Goal: Task Accomplishment & Management: Complete application form

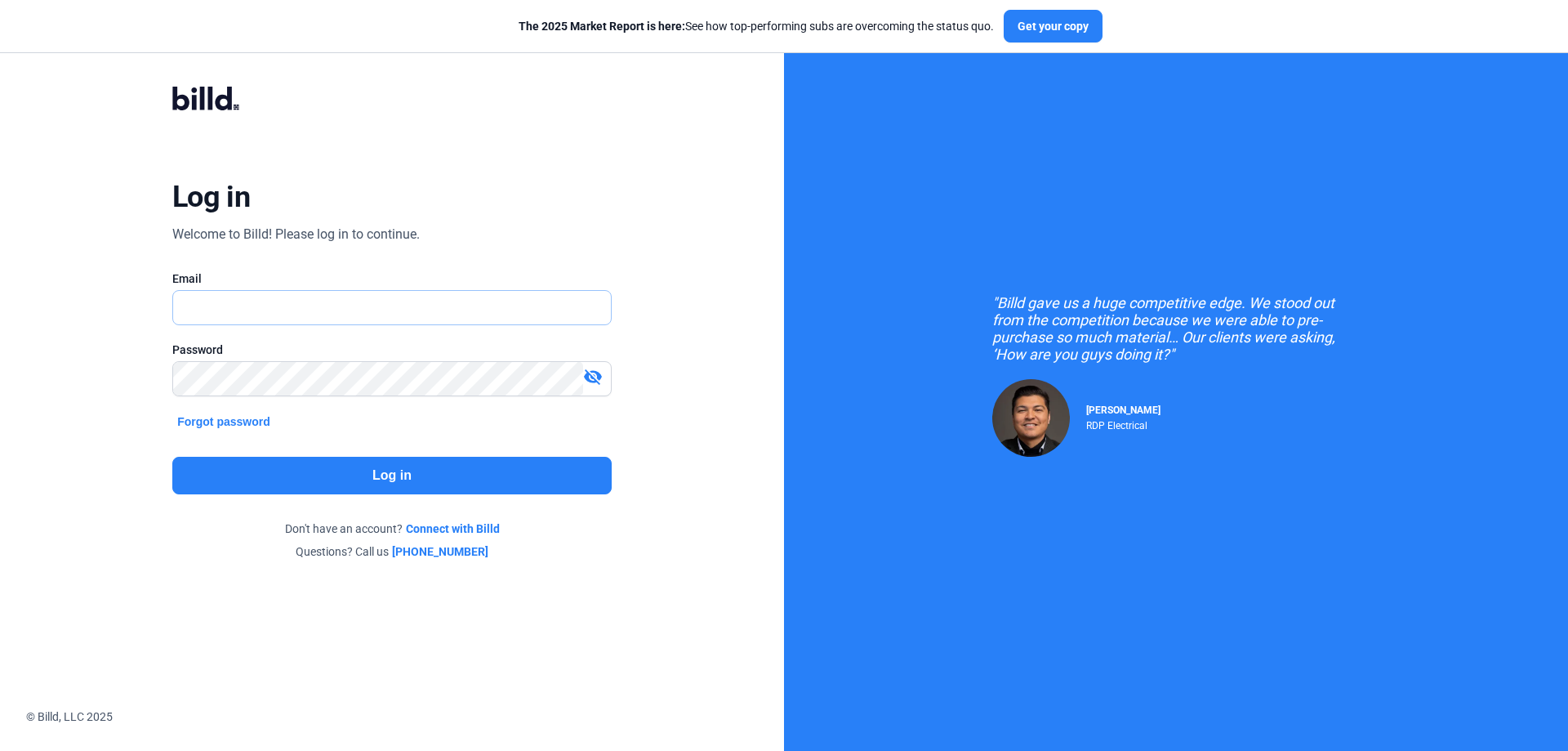
type input "[PERSON_NAME][EMAIL_ADDRESS][DOMAIN_NAME]"
click at [364, 462] on button "Log in" at bounding box center [392, 475] width 439 height 38
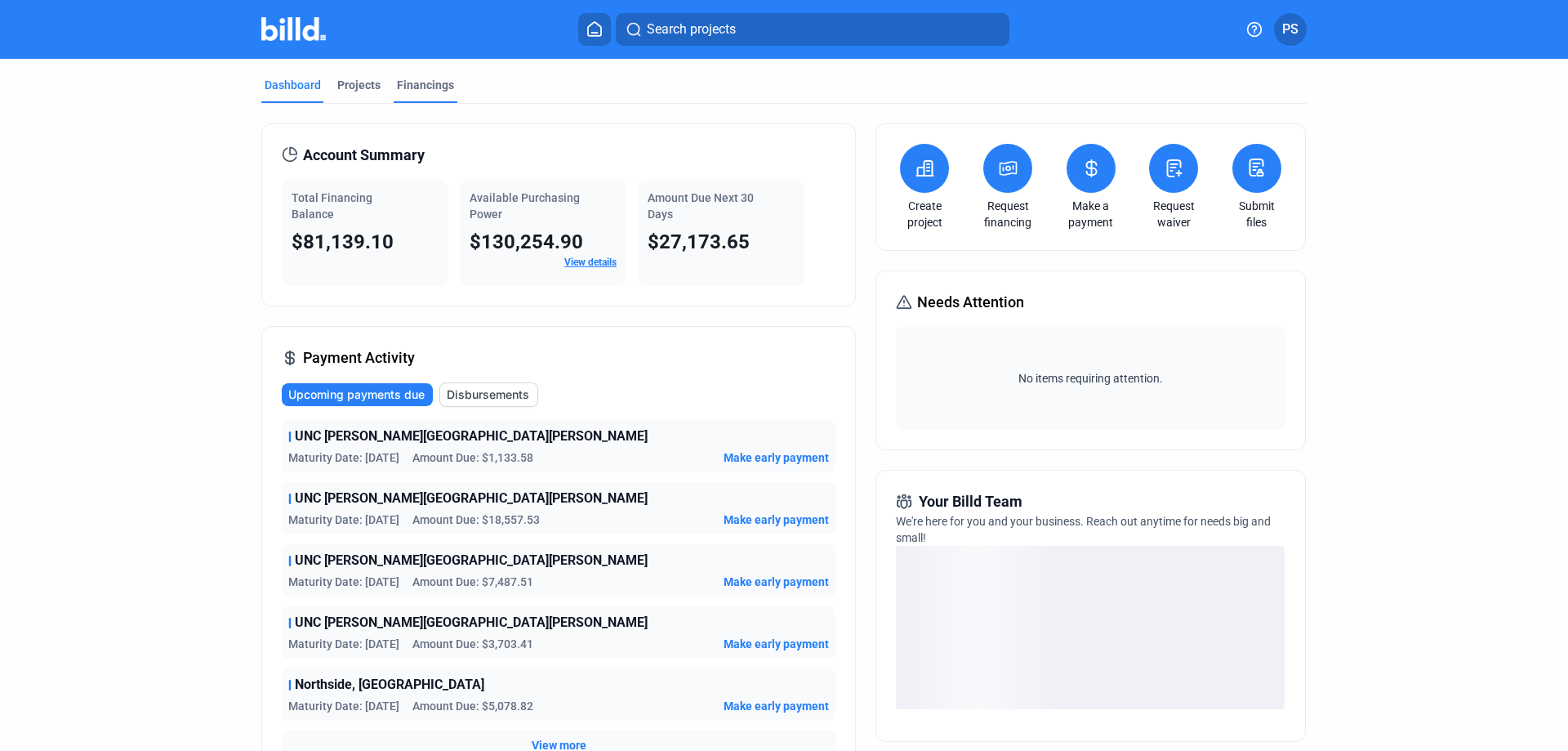
click at [421, 84] on div "Financings" at bounding box center [426, 85] width 57 height 17
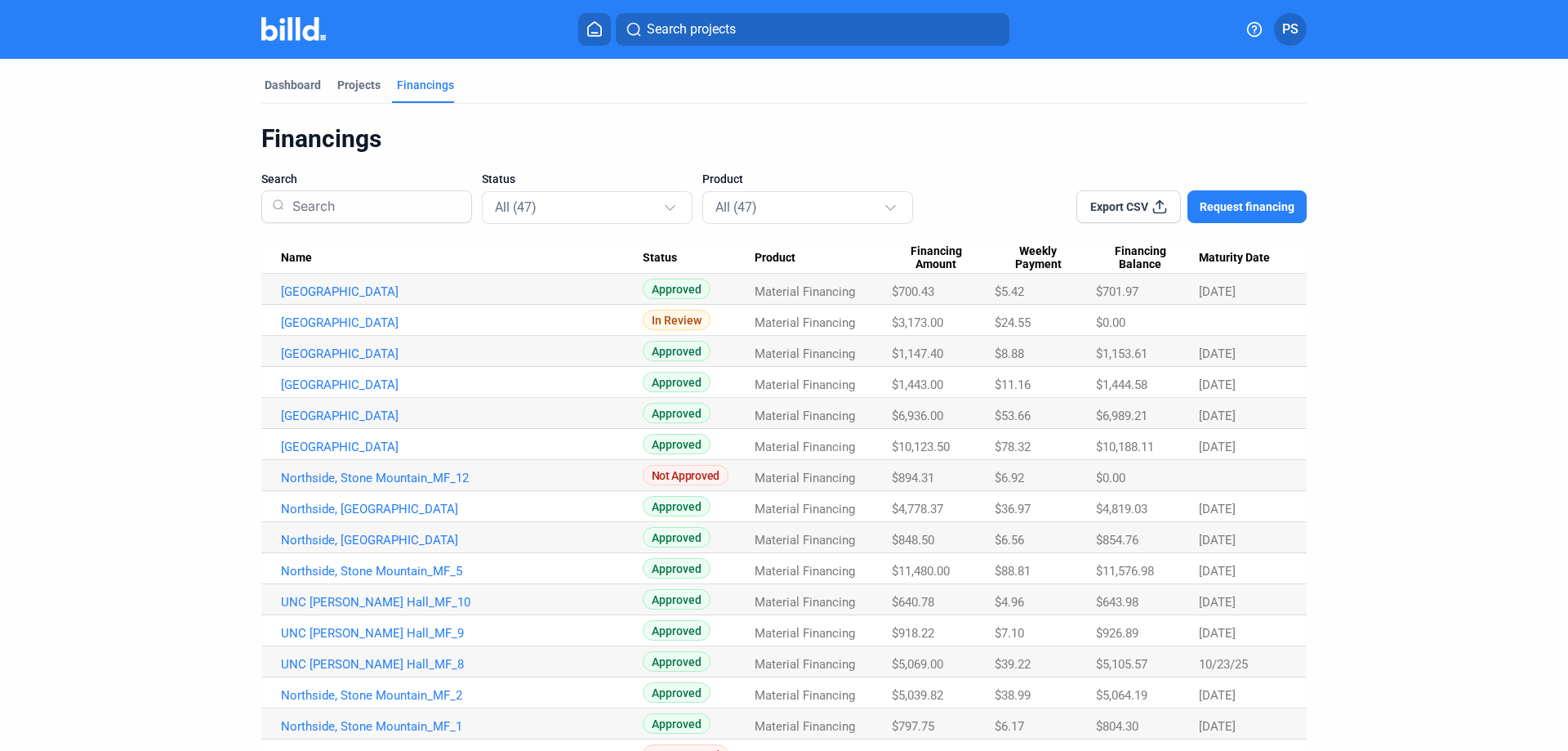
click at [928, 265] on span "Financing Amount" at bounding box center [936, 258] width 88 height 28
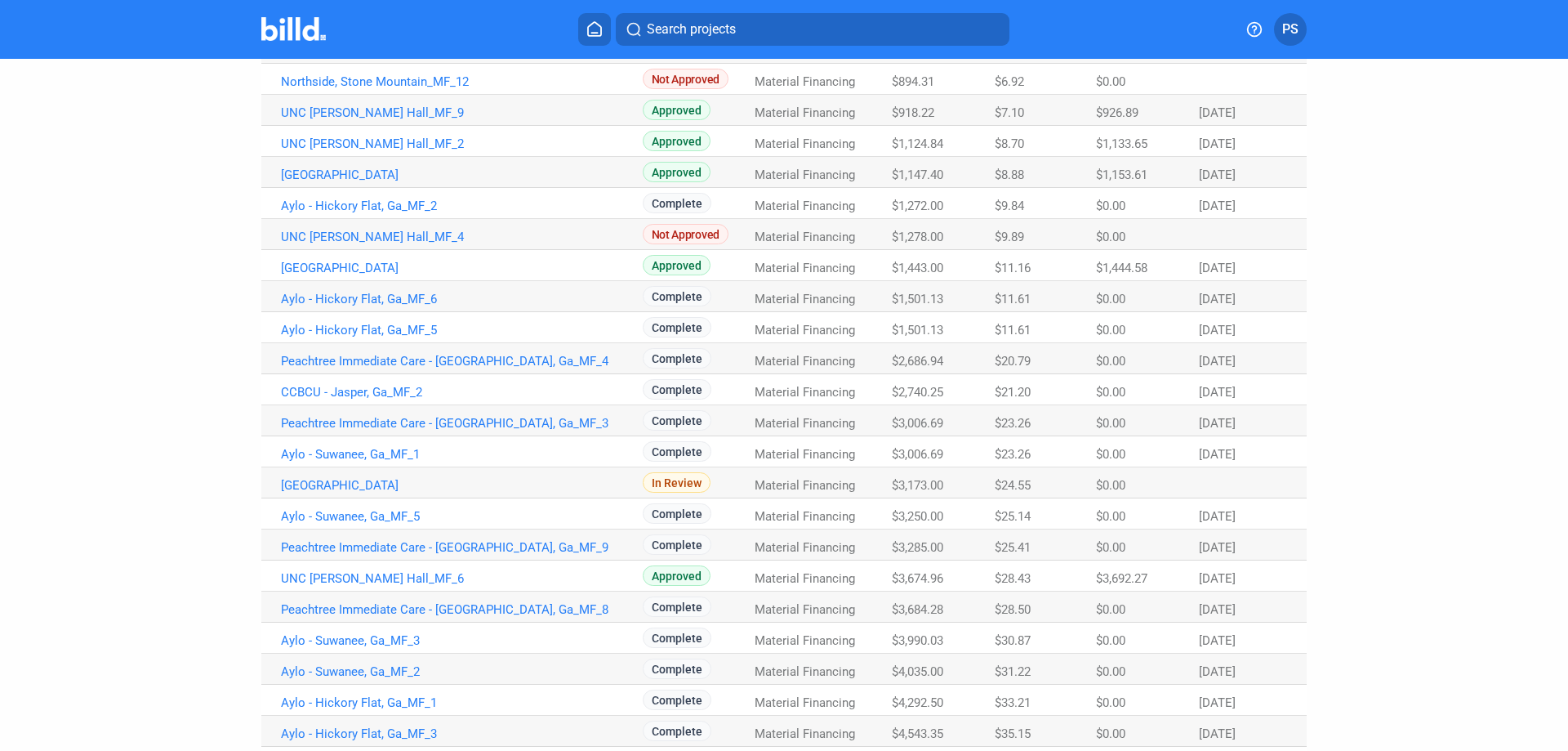
scroll to position [490, 0]
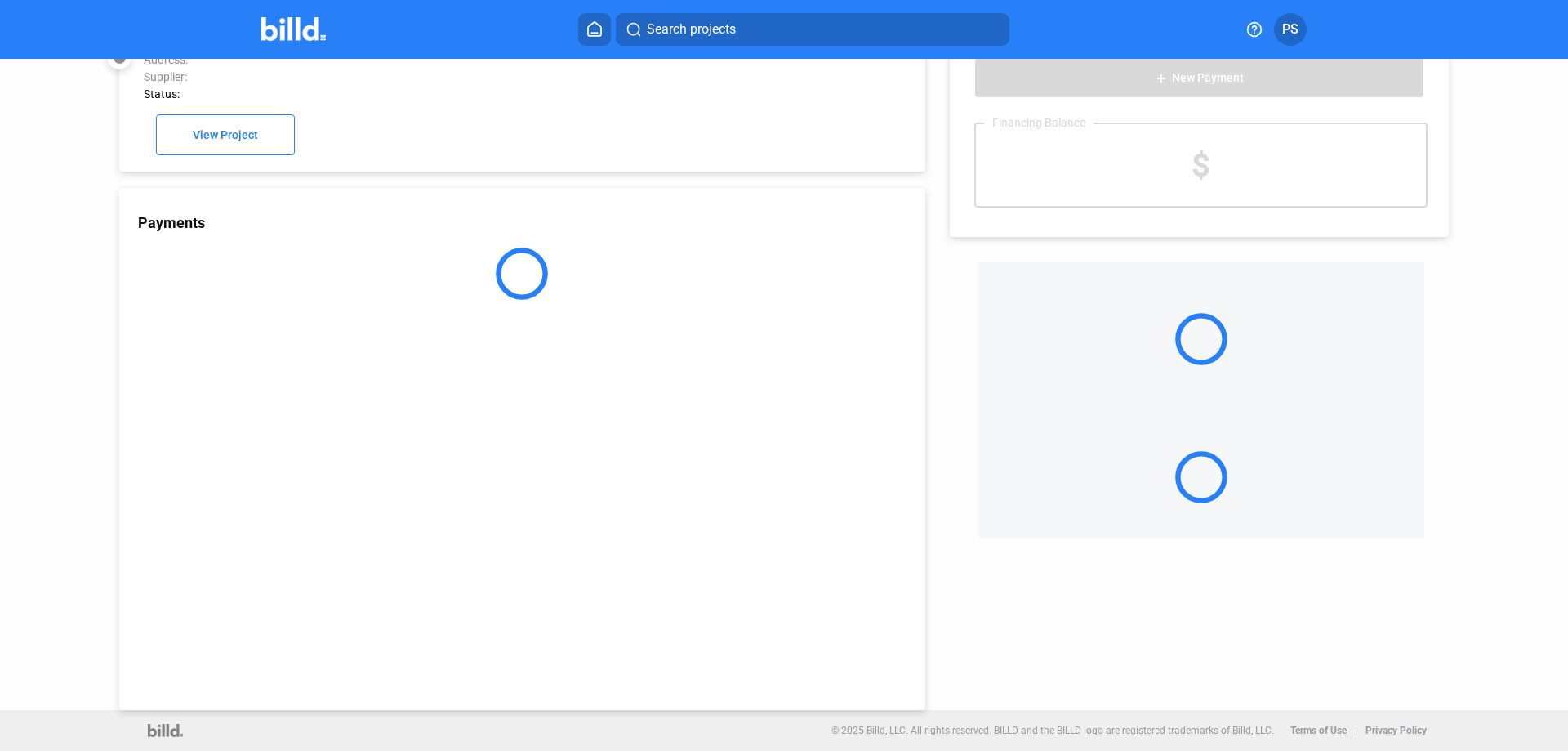
scroll to position [45, 0]
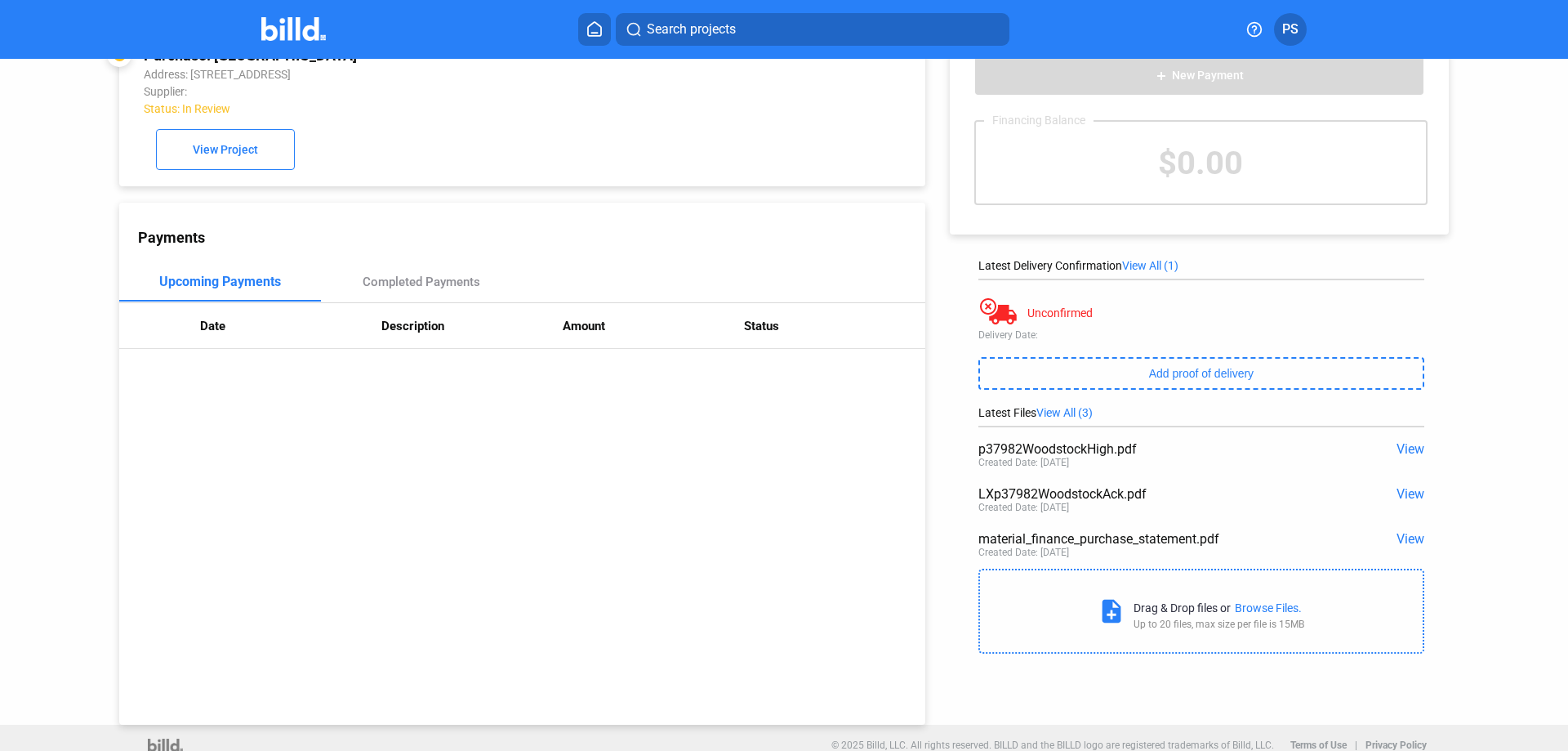
click at [1409, 451] on span "View" at bounding box center [1410, 449] width 28 height 16
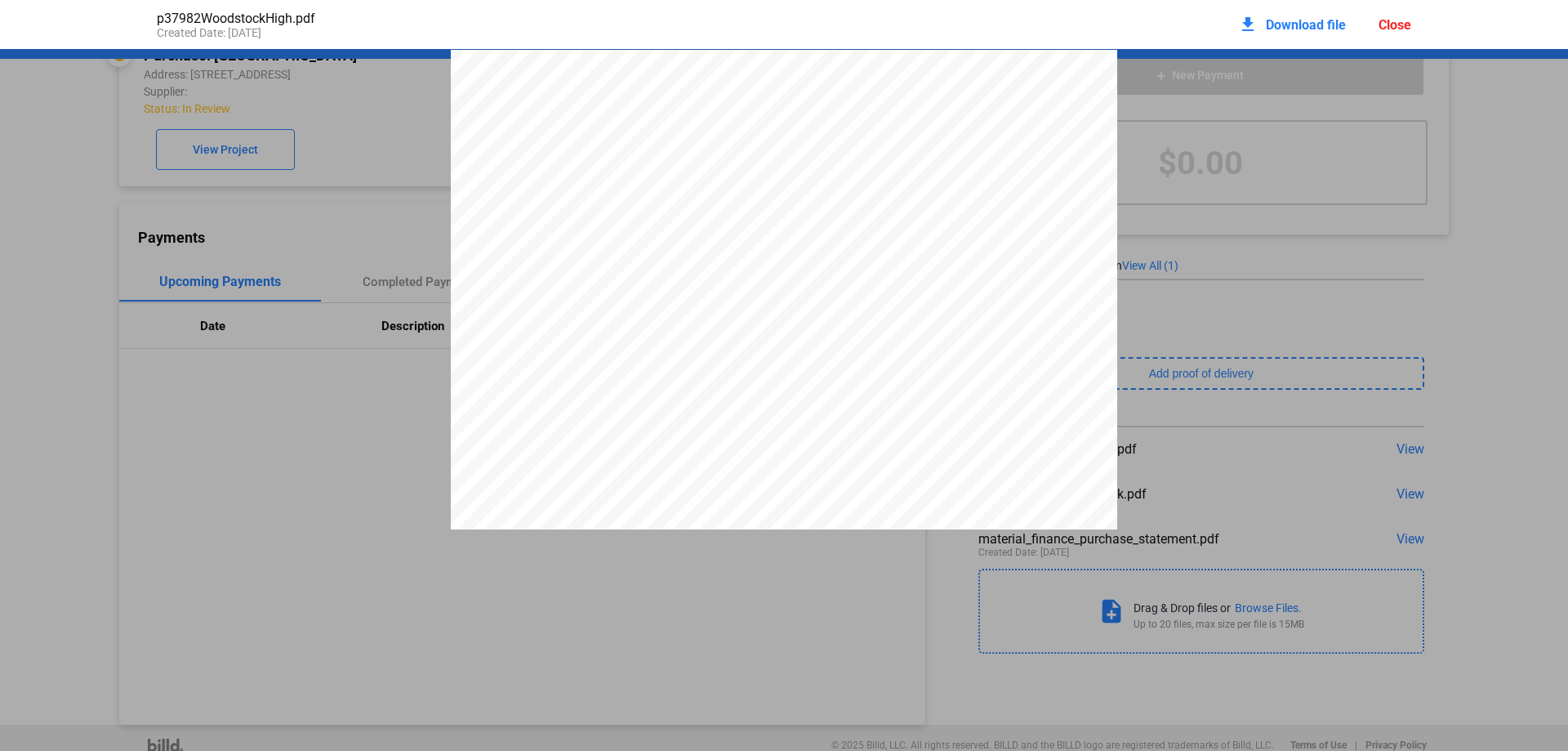
scroll to position [8, 0]
click at [1398, 21] on div "Close" at bounding box center [1394, 25] width 32 height 16
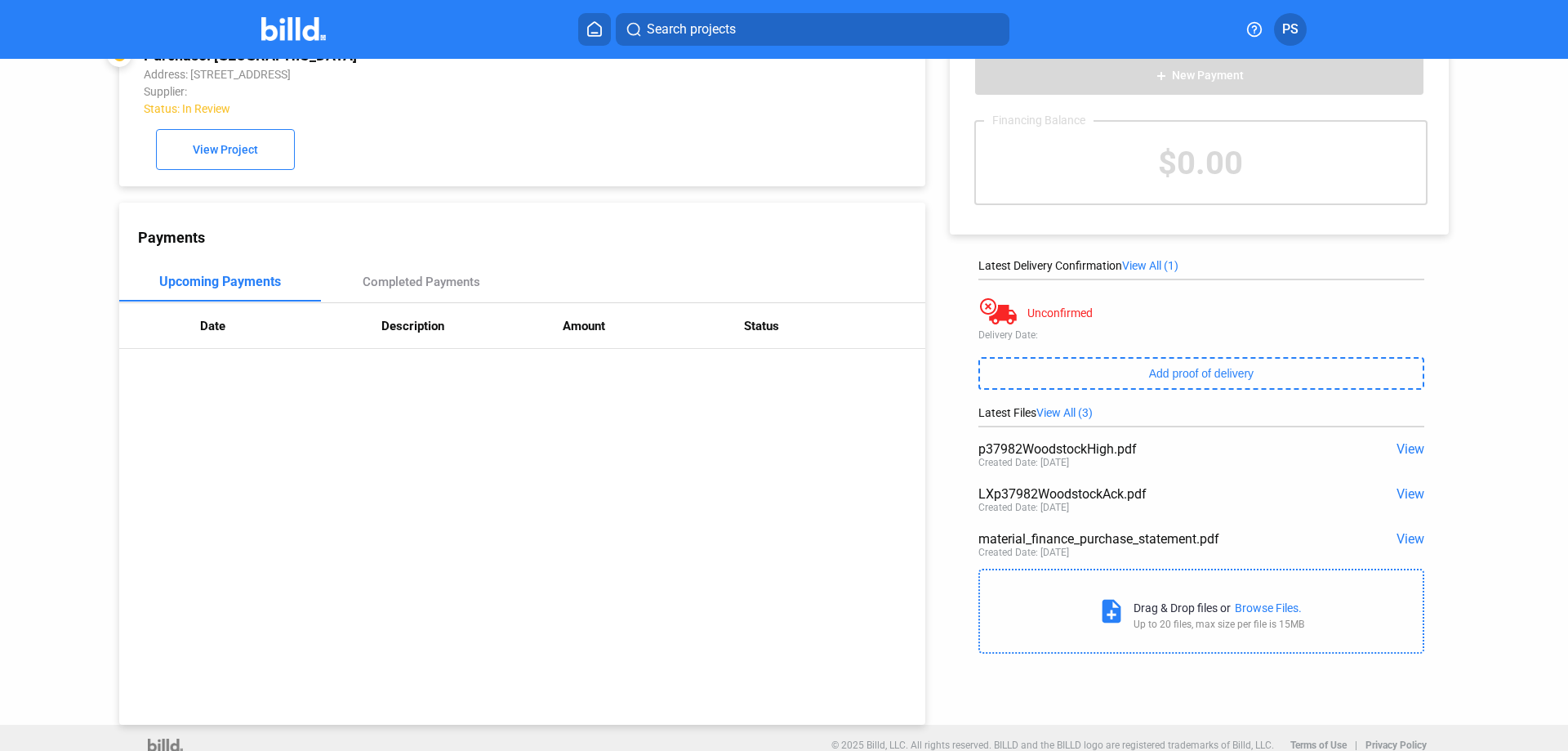
click at [1399, 486] on div "LXp37982WoodstockAck.pdf View Created Date: [DATE]" at bounding box center [1201, 500] width 446 height 45
click at [1403, 500] on span "View" at bounding box center [1410, 493] width 28 height 16
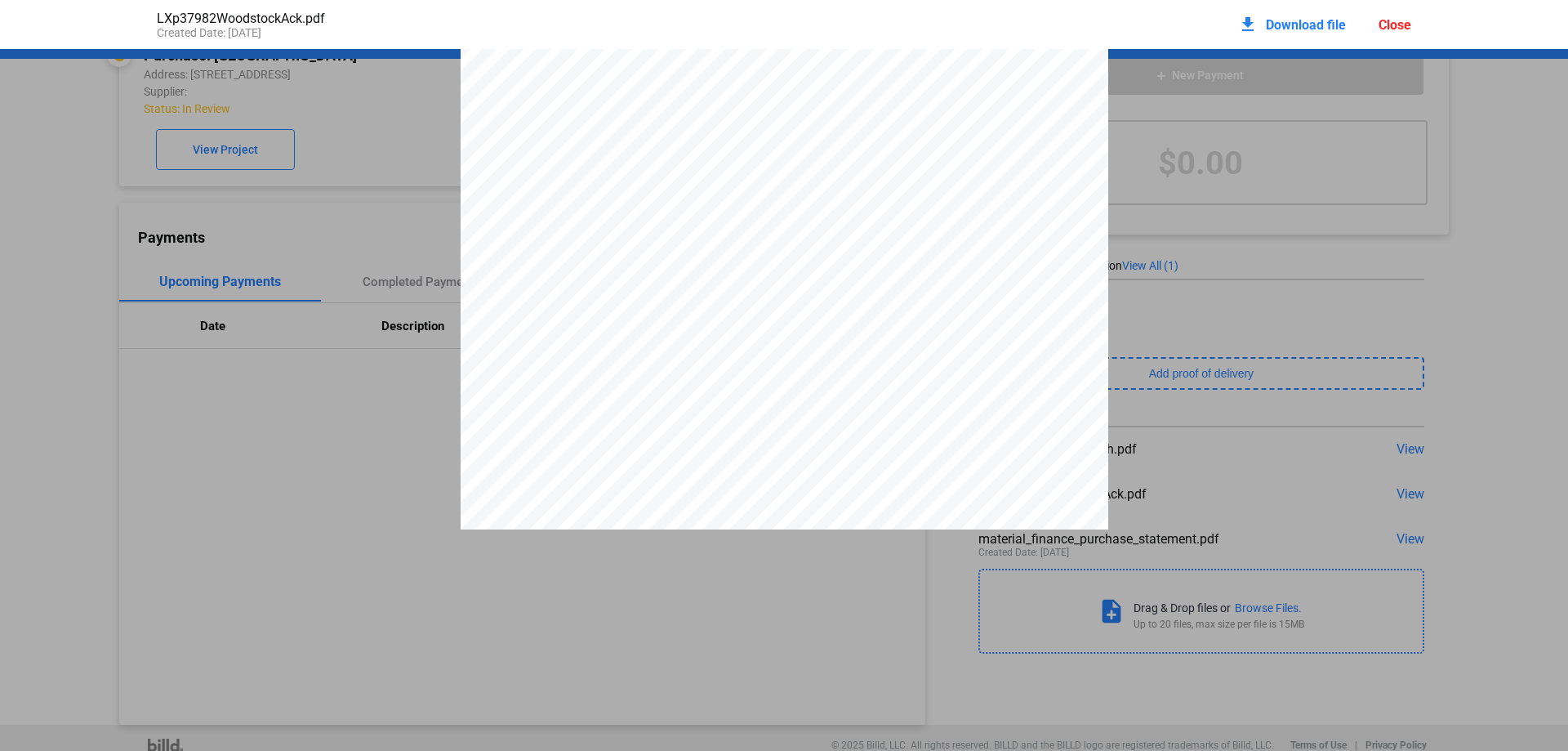
scroll to position [0, 0]
click at [399, 439] on div "Order Confirmation LX Hausys America, Inc. [STREET_ADDRESS][PERSON_NAME] Tel : …" at bounding box center [784, 508] width 1568 height 917
click at [1260, 323] on div "Order Confirmation LX Hausys America, Inc. [STREET_ADDRESS][PERSON_NAME] Tel : …" at bounding box center [784, 508] width 1568 height 917
click at [1397, 23] on div "Close" at bounding box center [1394, 25] width 32 height 16
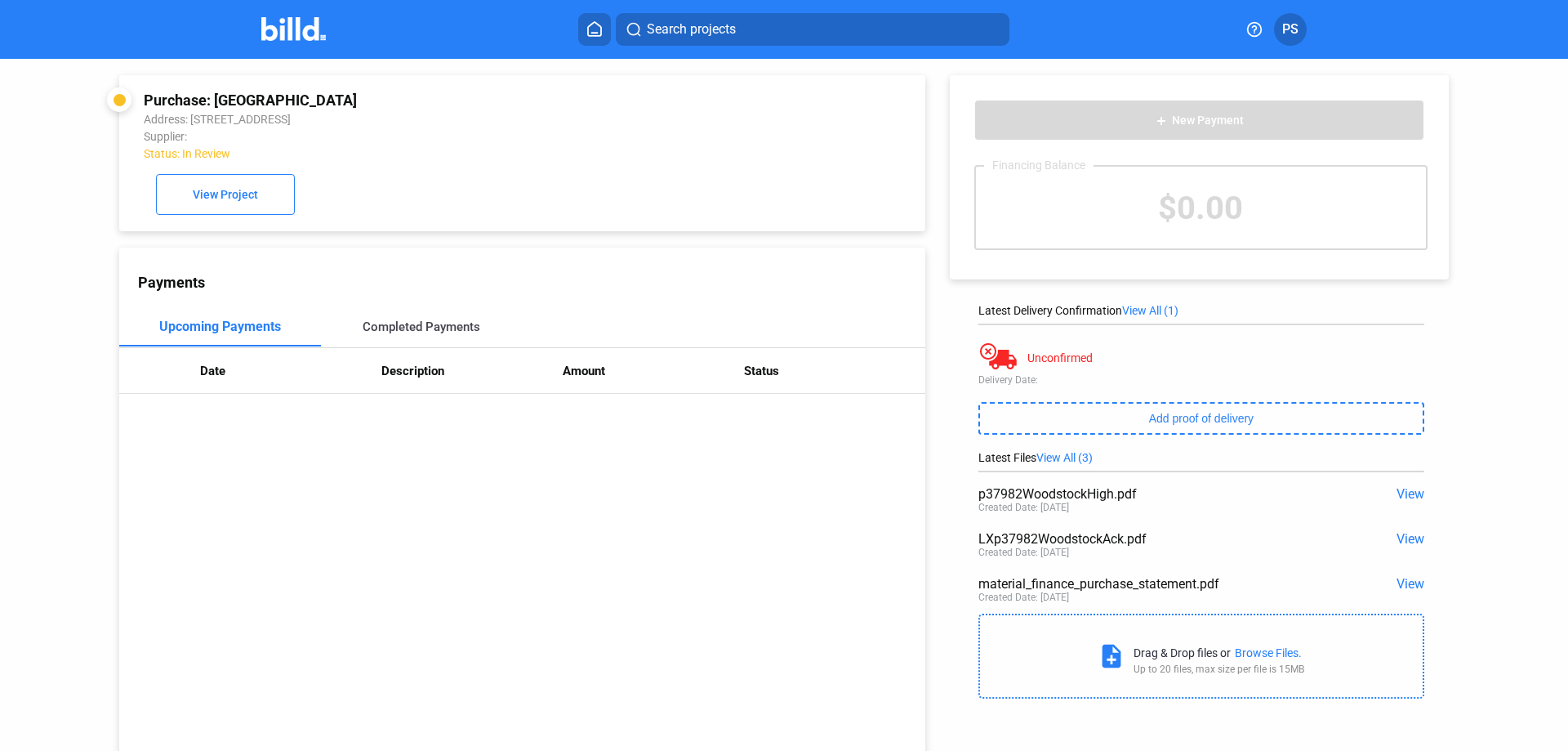
click at [426, 327] on div "Completed Payments" at bounding box center [422, 327] width 118 height 15
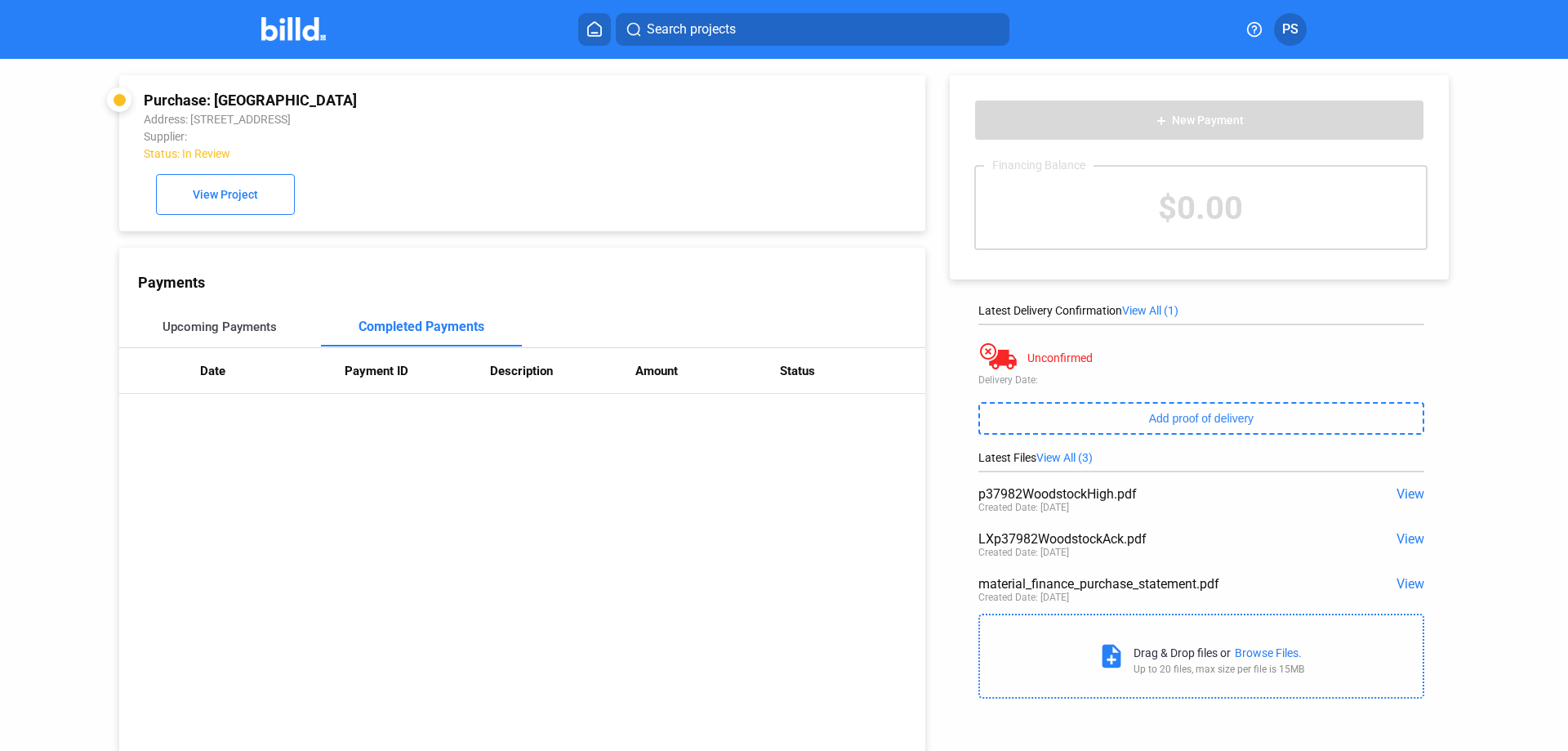
click at [227, 332] on div "Upcoming Payments" at bounding box center [219, 327] width 114 height 15
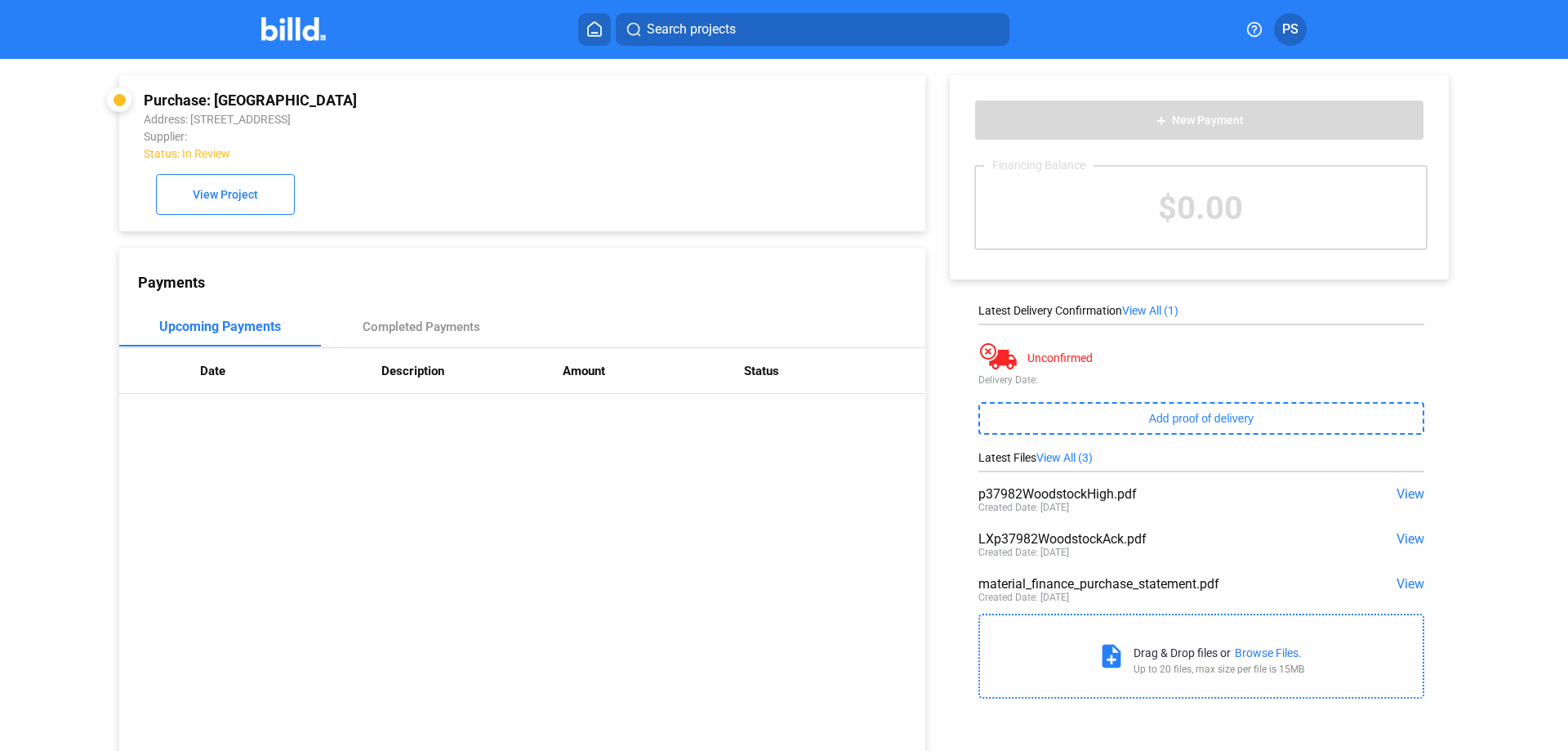
click at [1402, 583] on span "View" at bounding box center [1410, 583] width 28 height 16
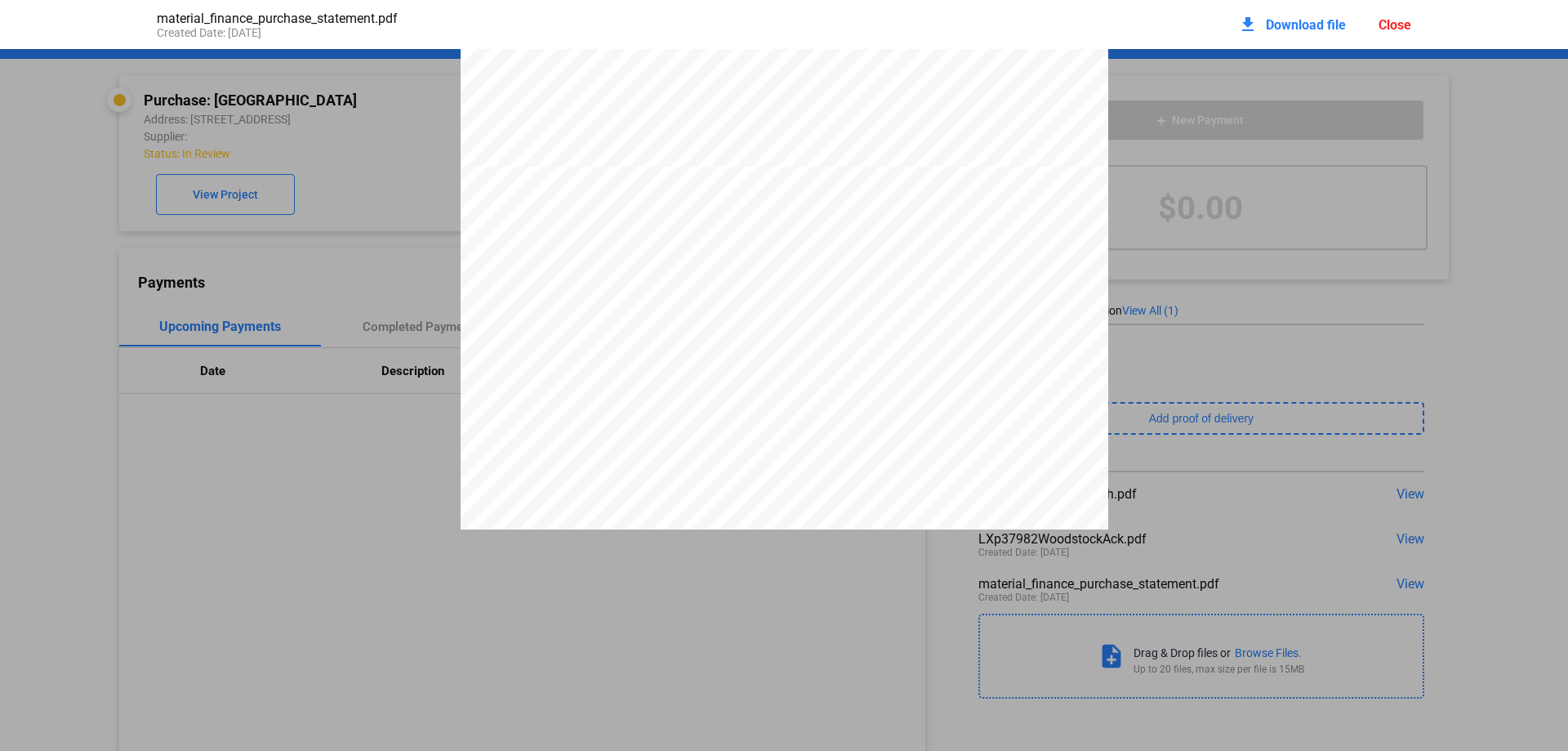
scroll to position [417, 0]
click at [1391, 23] on div "Close" at bounding box center [1394, 25] width 32 height 16
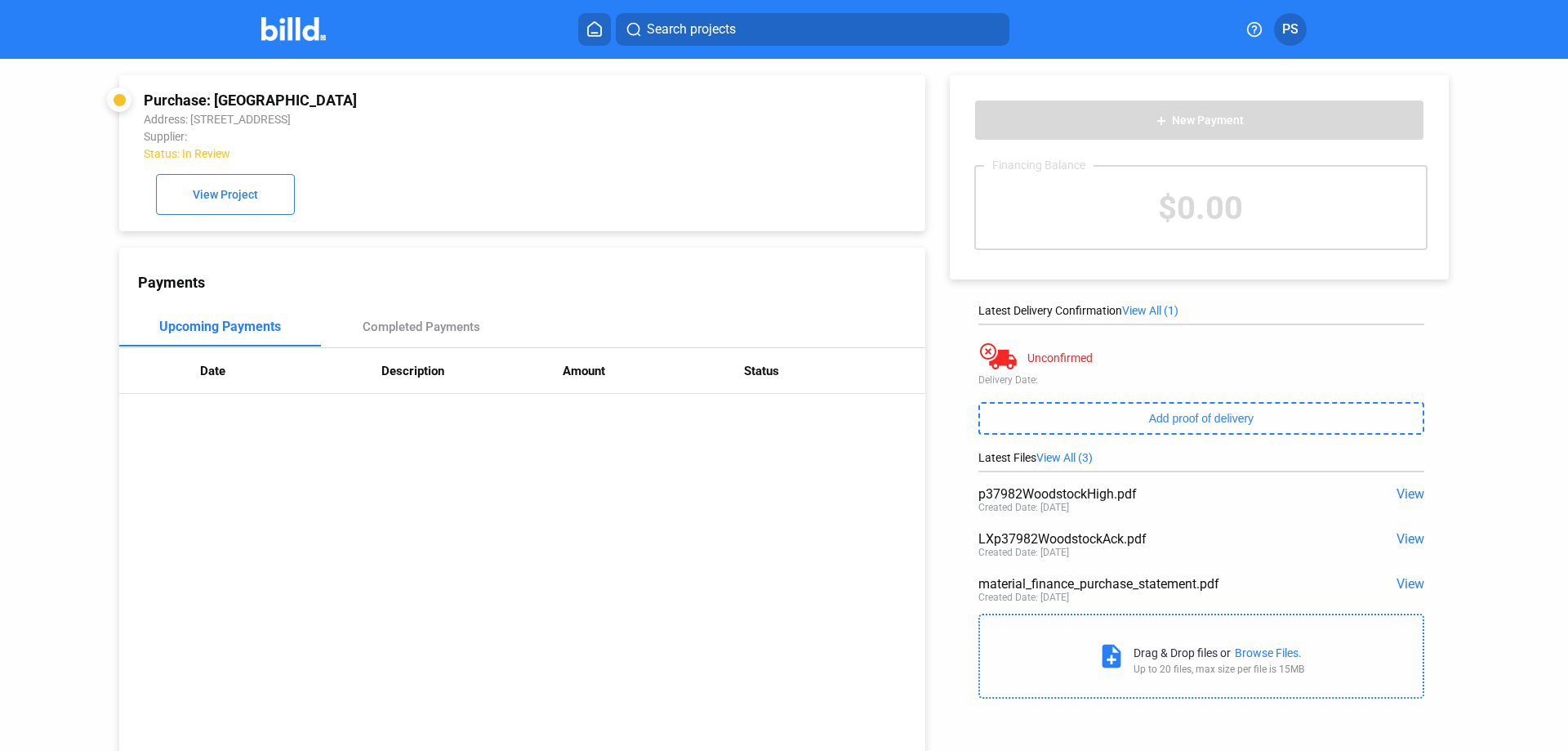
click at [287, 25] on img at bounding box center [294, 29] width 64 height 24
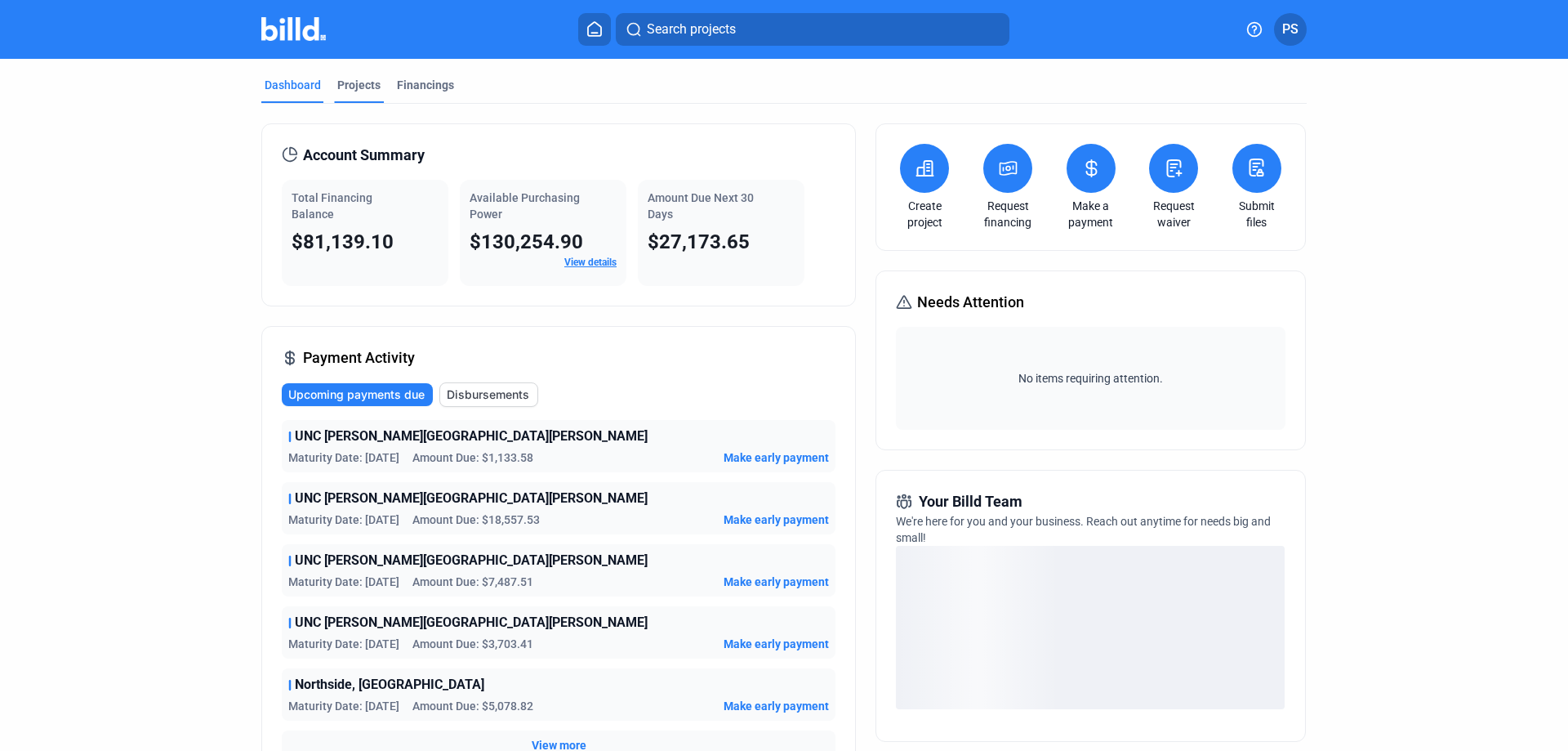
click at [359, 80] on div "Projects" at bounding box center [358, 85] width 43 height 17
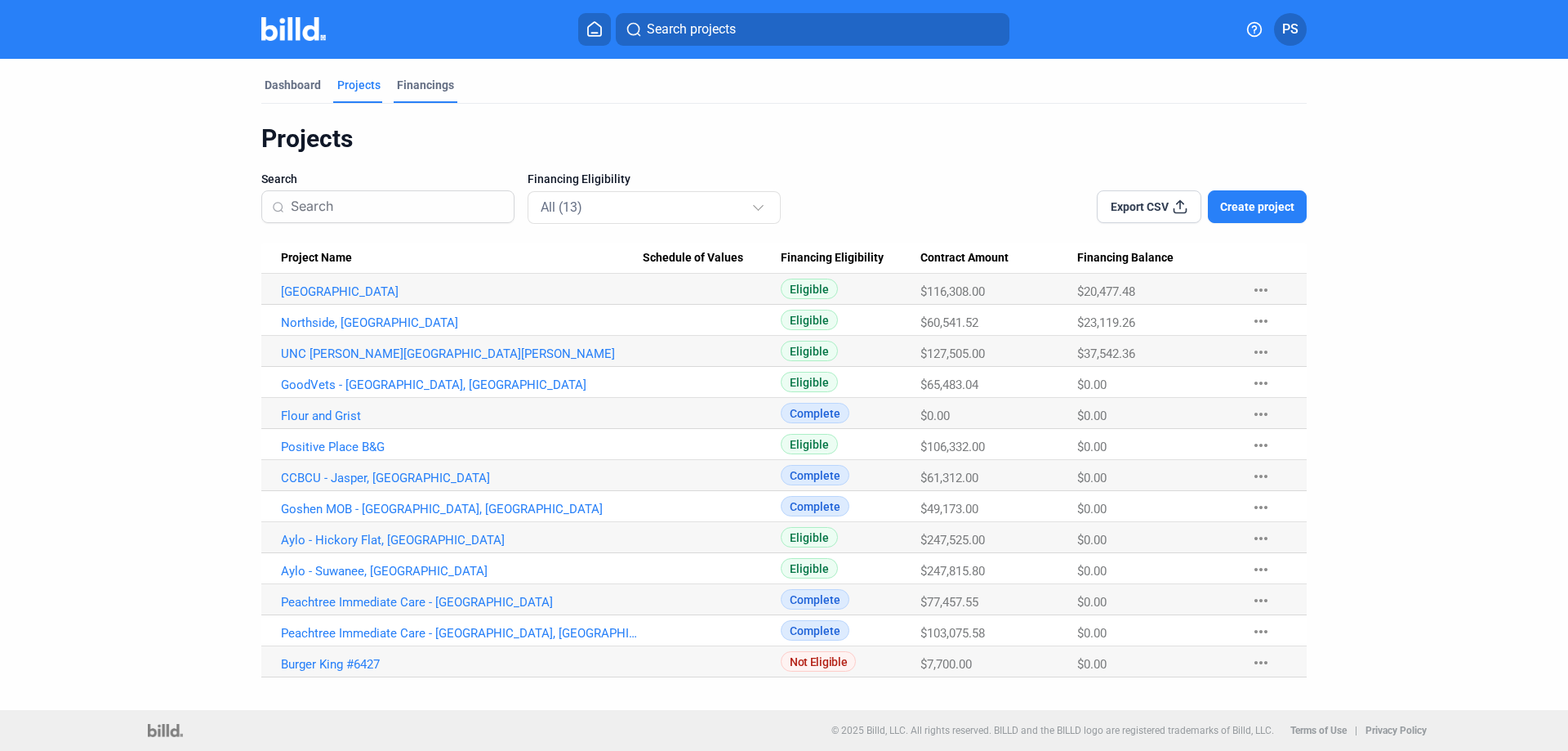
click at [425, 84] on div "Financings" at bounding box center [426, 85] width 57 height 17
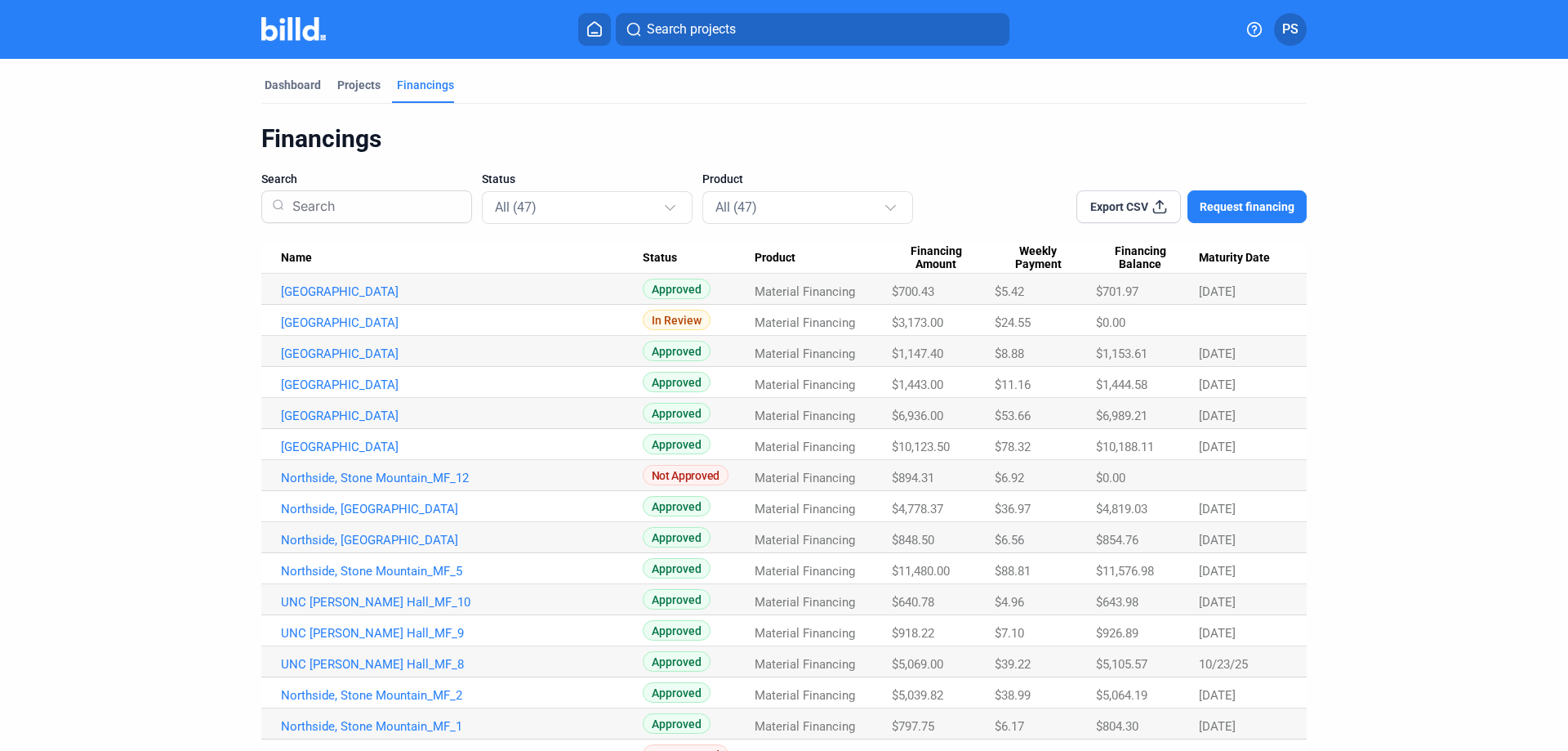
click at [935, 255] on span "Financing Amount" at bounding box center [936, 258] width 88 height 28
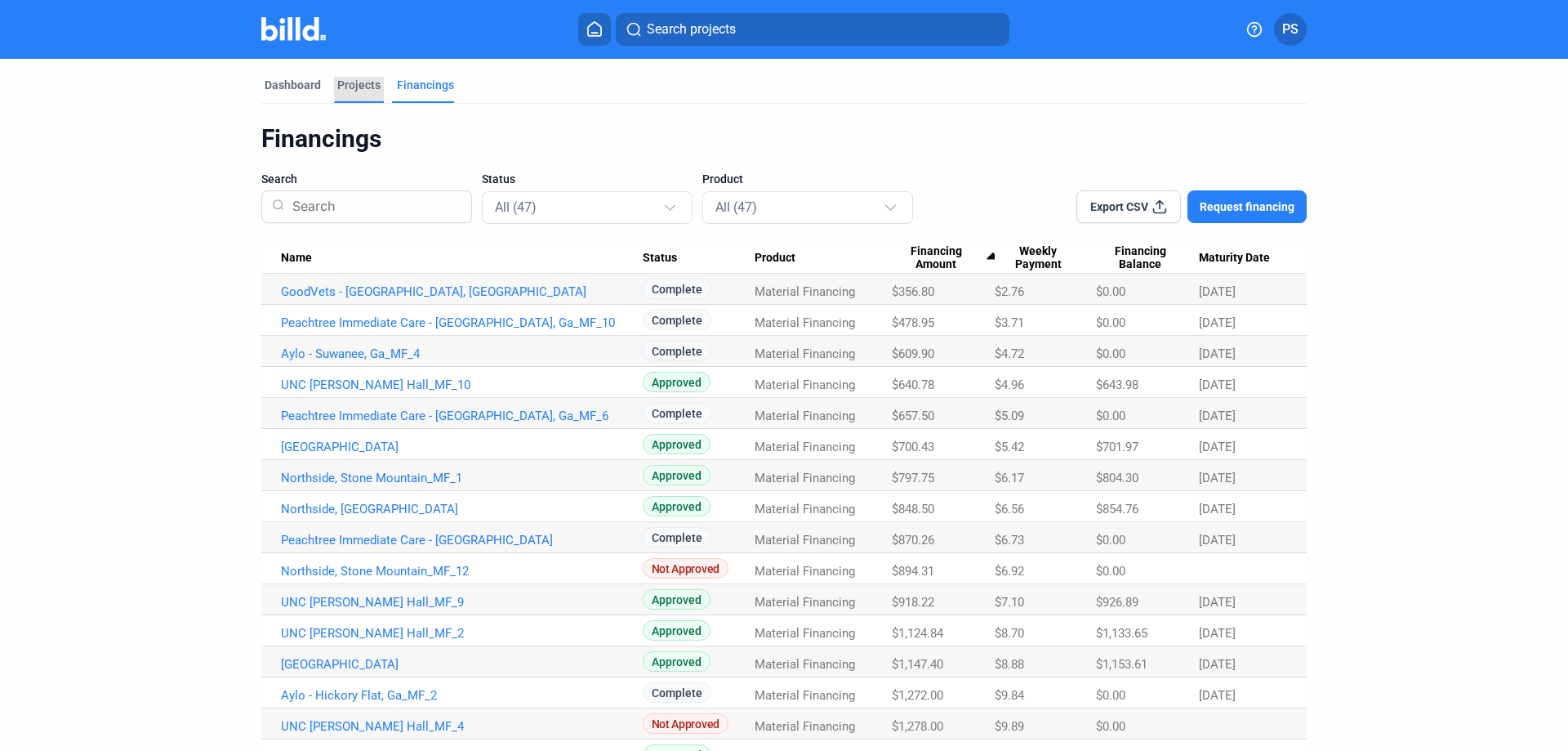
click at [351, 82] on div "Projects" at bounding box center [358, 85] width 43 height 17
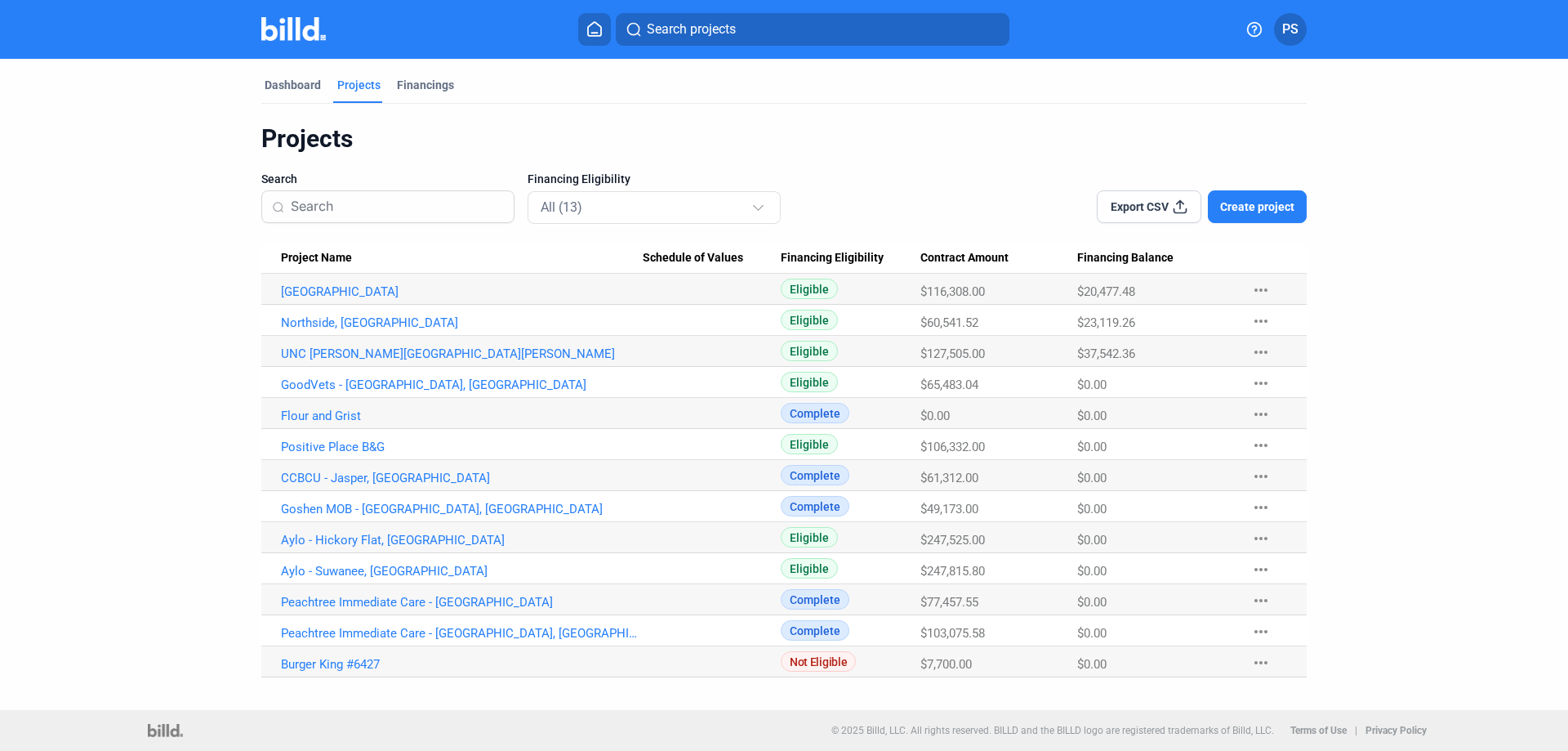
click at [439, 205] on input at bounding box center [397, 206] width 213 height 34
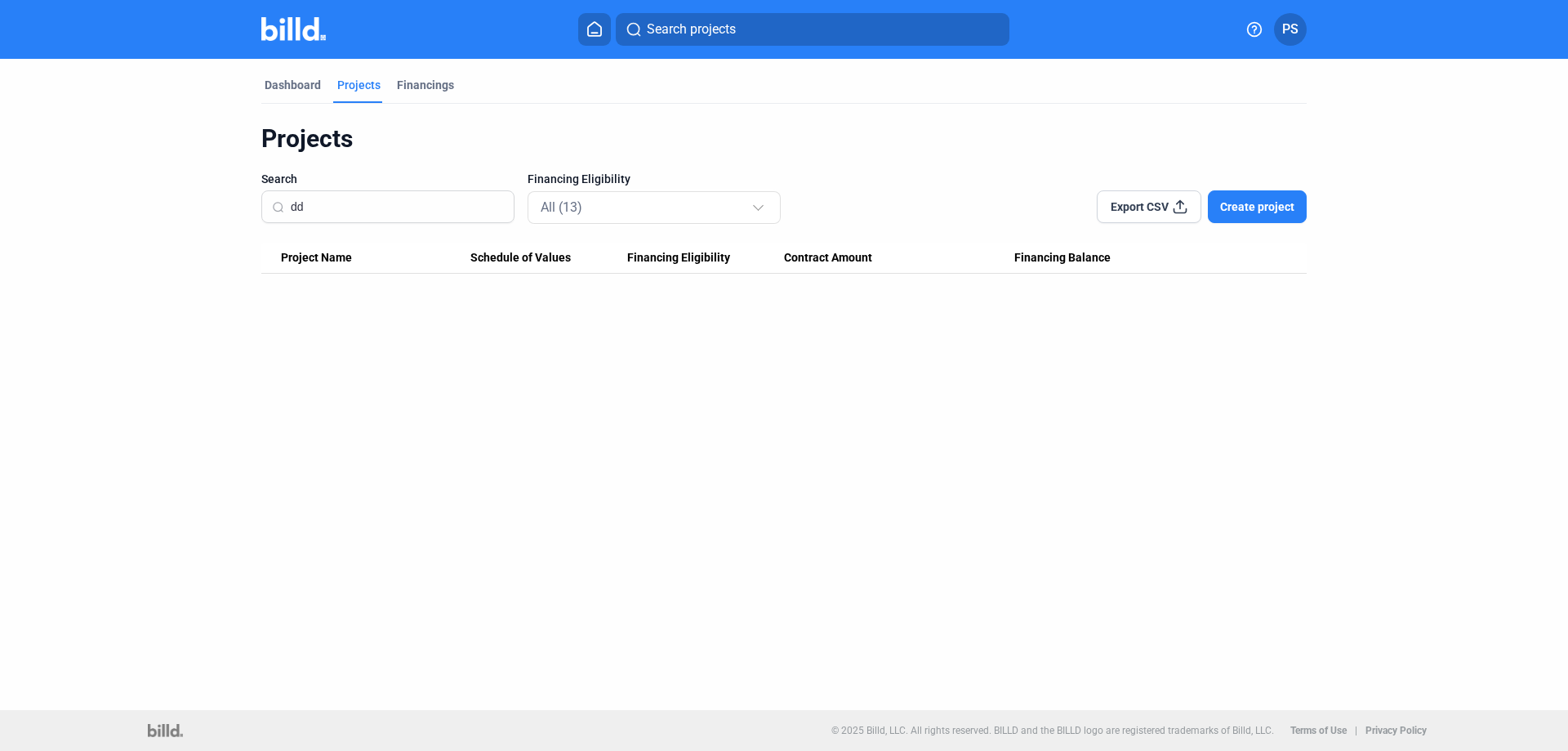
type input "d"
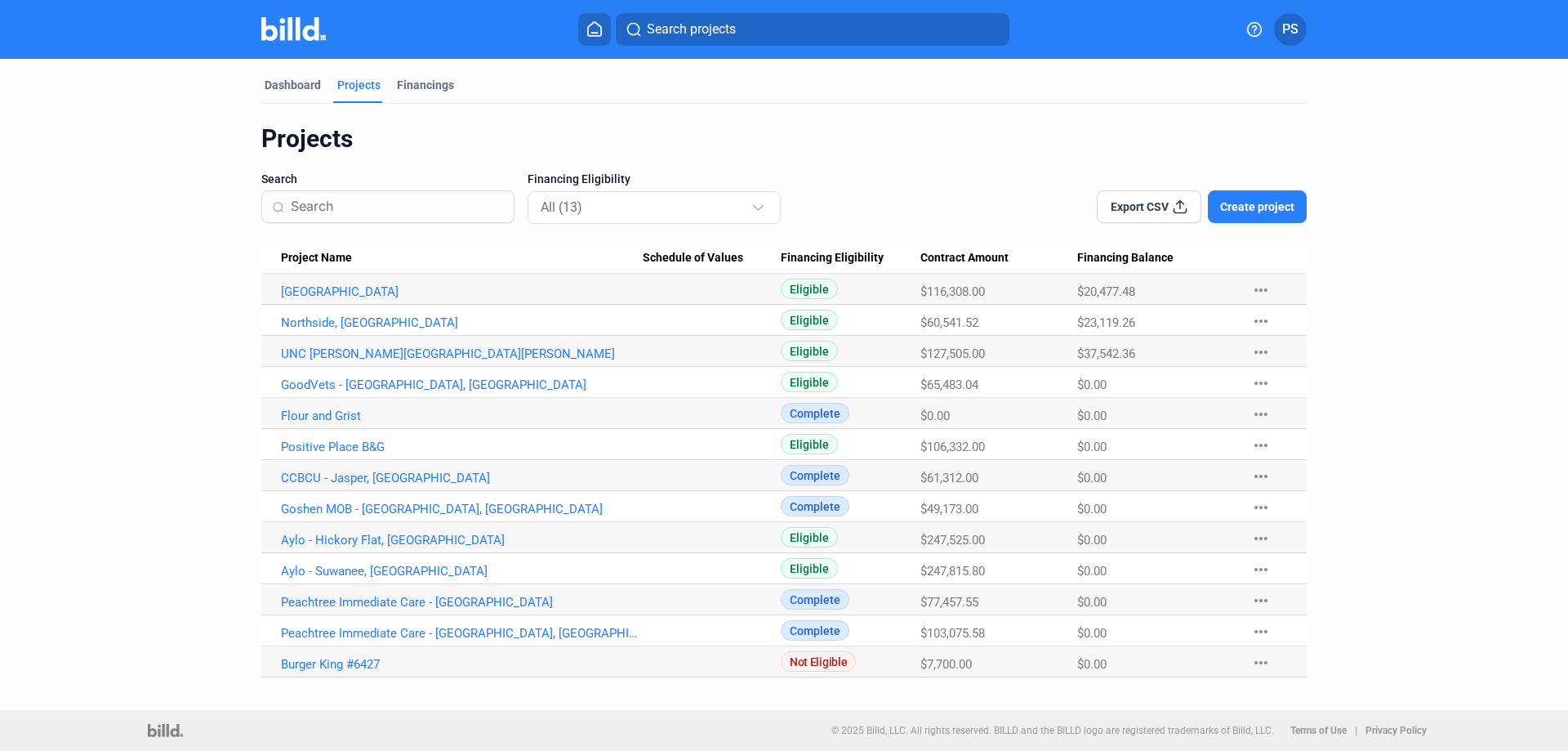
click at [1260, 203] on span "Create project" at bounding box center [1257, 206] width 75 height 17
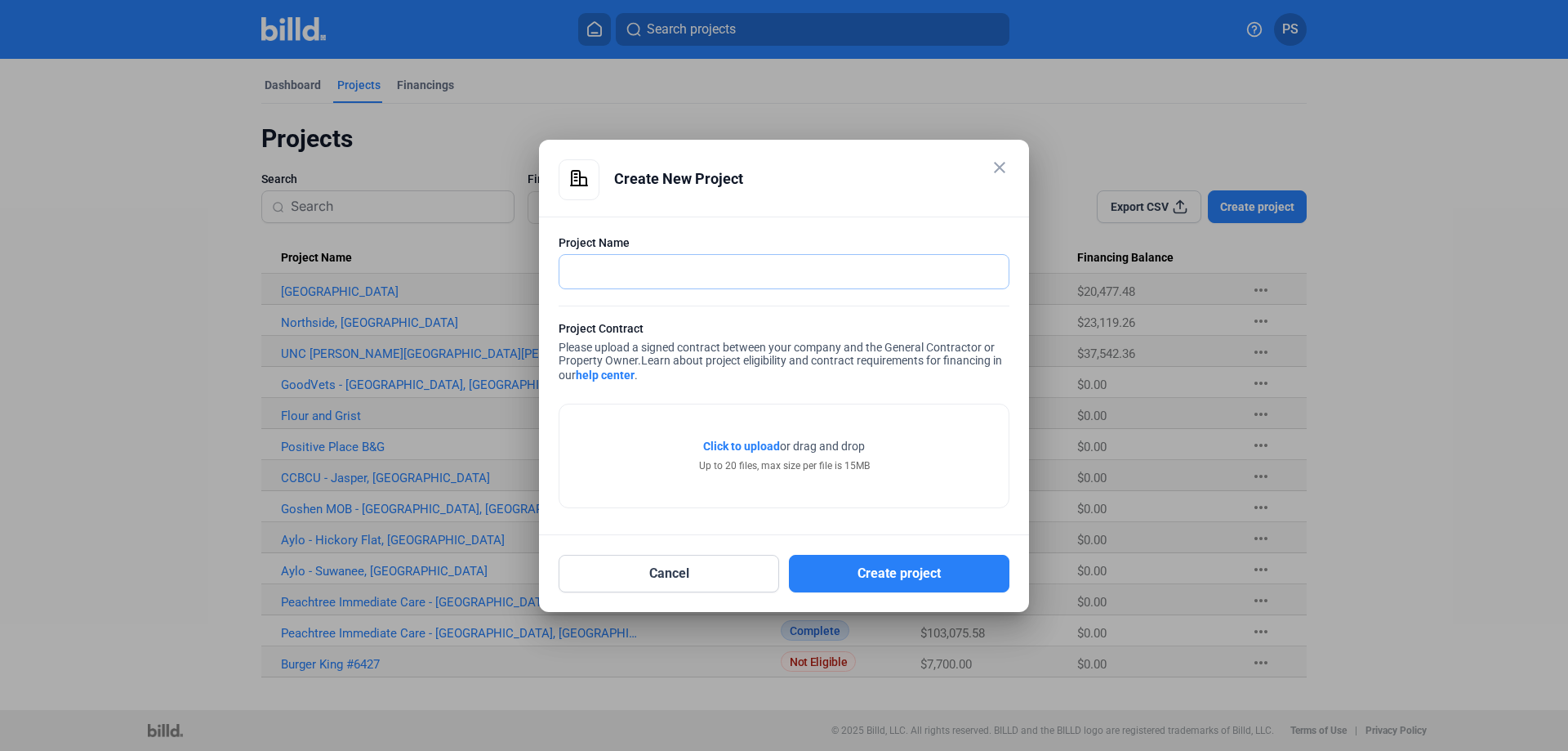
click at [888, 267] on input "text" at bounding box center [784, 272] width 450 height 33
type input "DDW - [GEOGRAPHIC_DATA]"
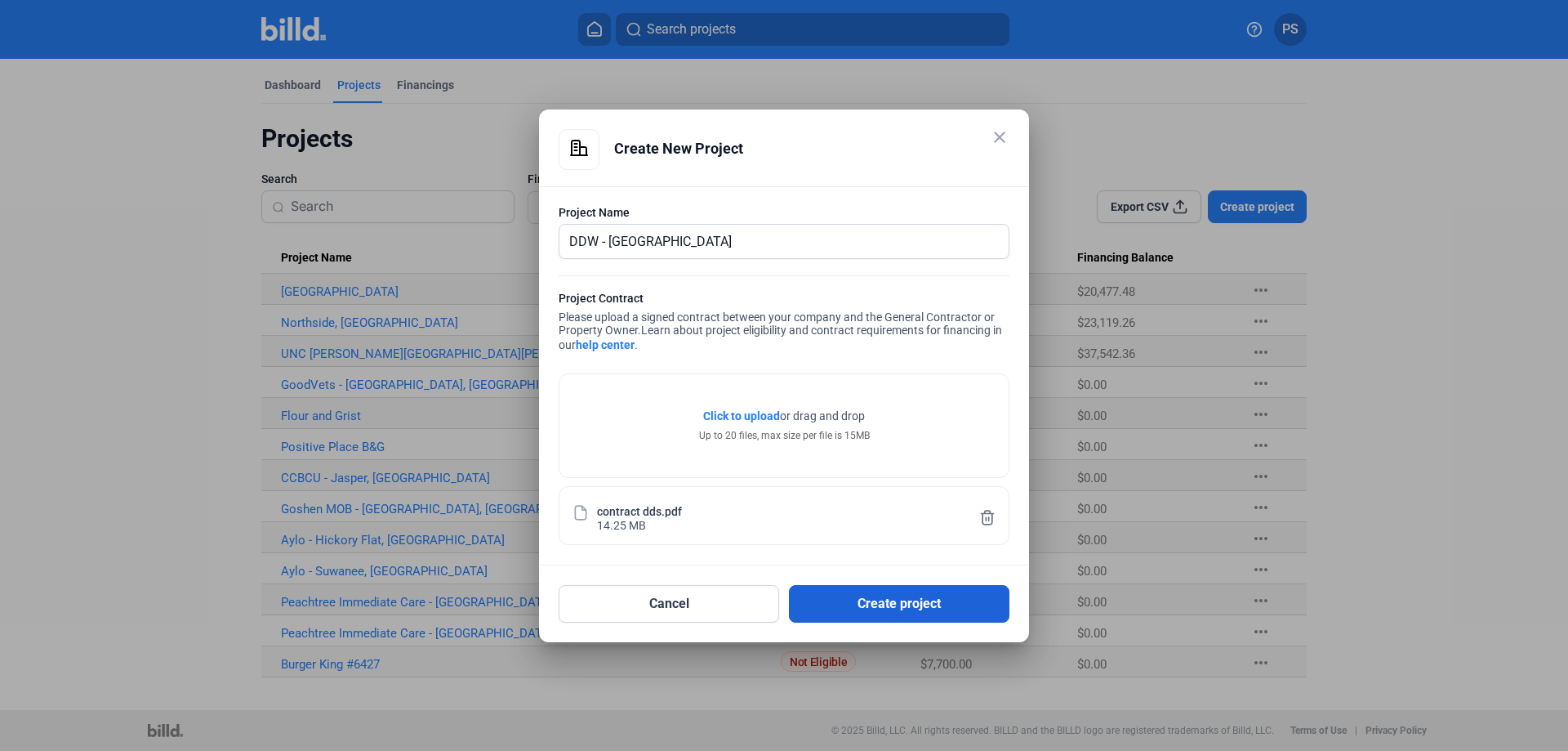
click at [903, 604] on button "Create project" at bounding box center [898, 604] width 220 height 38
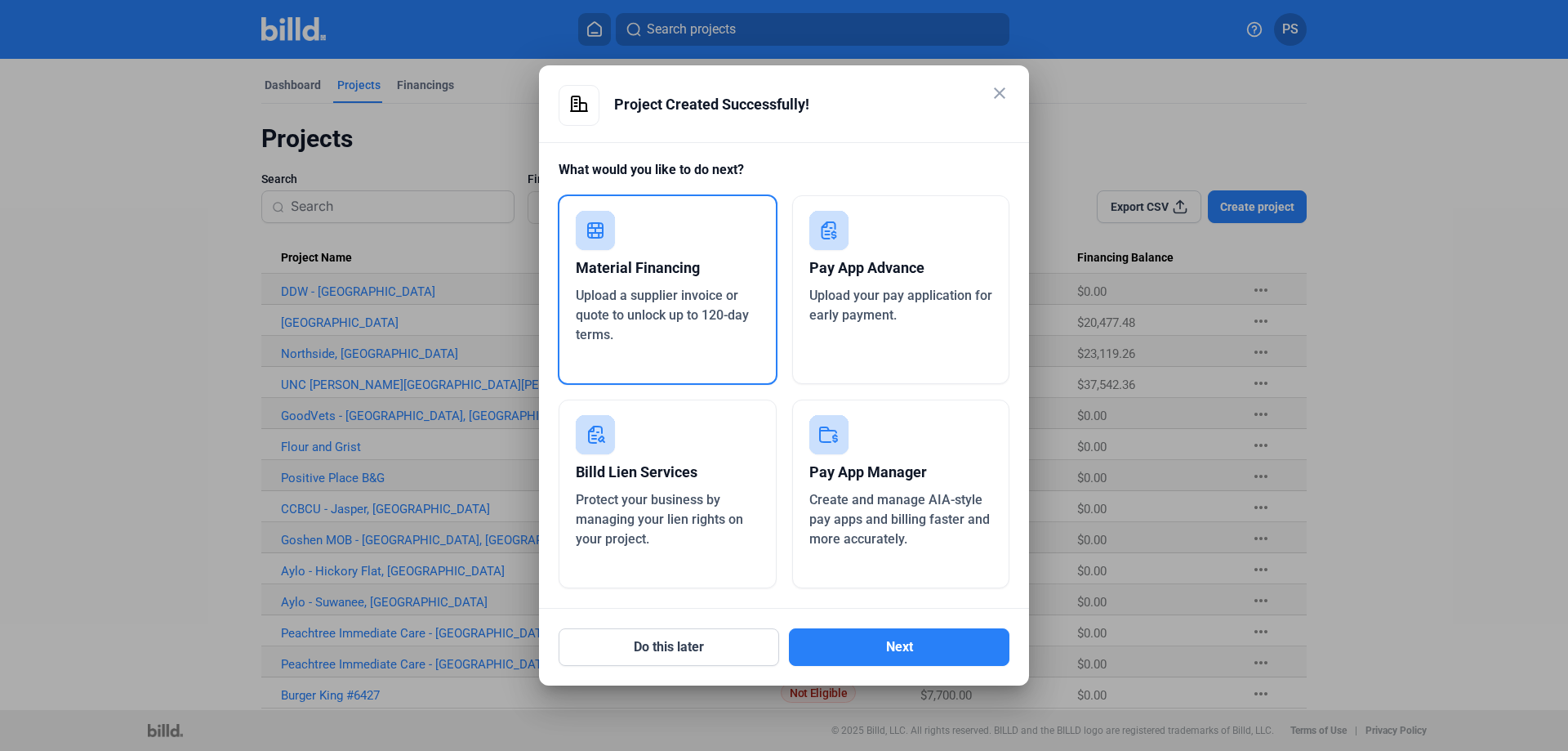
click at [650, 290] on span "Upload a supplier invoice or quote to unlock up to 120-day terms." at bounding box center [662, 314] width 173 height 54
click at [899, 651] on button "Next" at bounding box center [898, 647] width 220 height 38
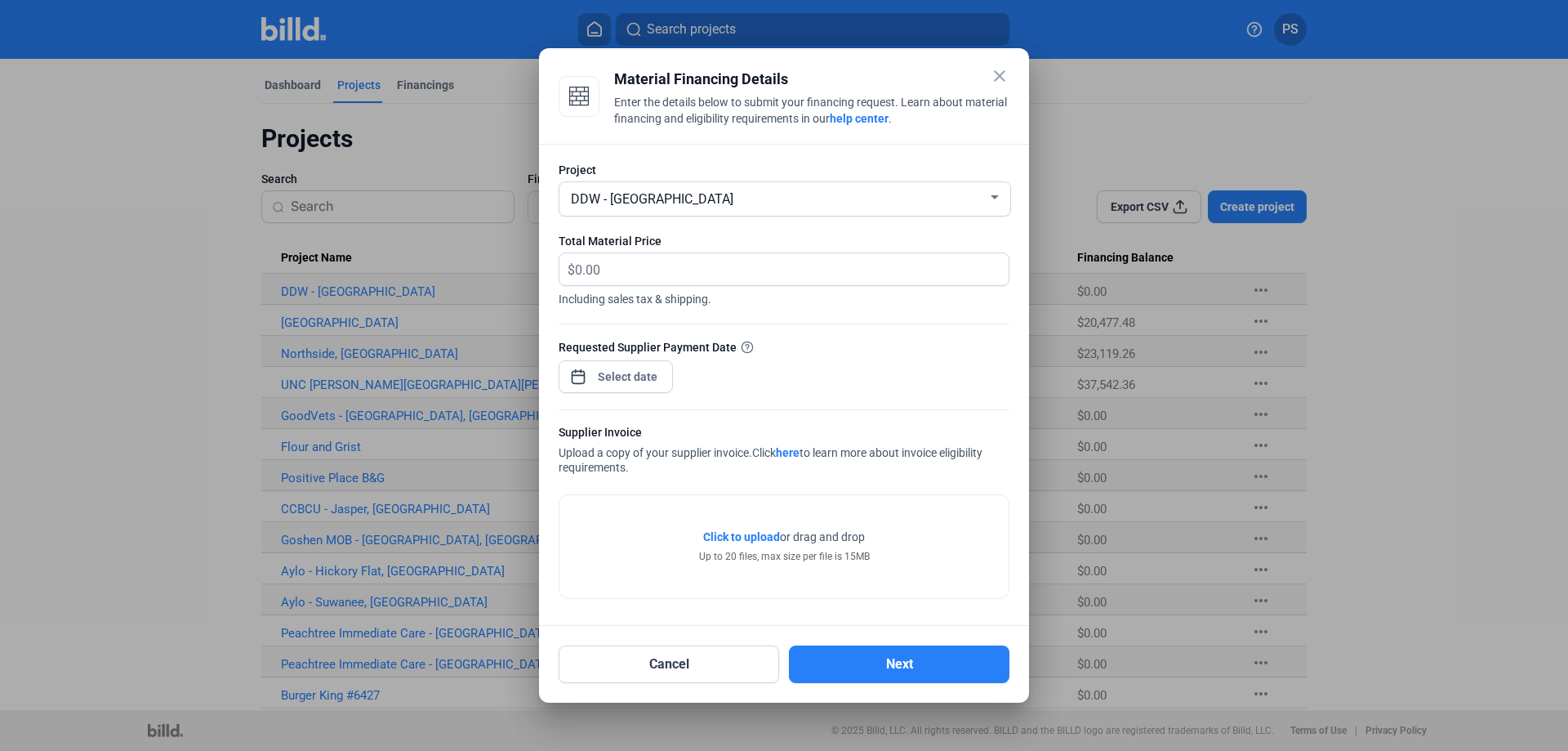
click at [998, 70] on mat-icon "close" at bounding box center [999, 76] width 19 height 19
